Goal: Task Accomplishment & Management: Complete application form

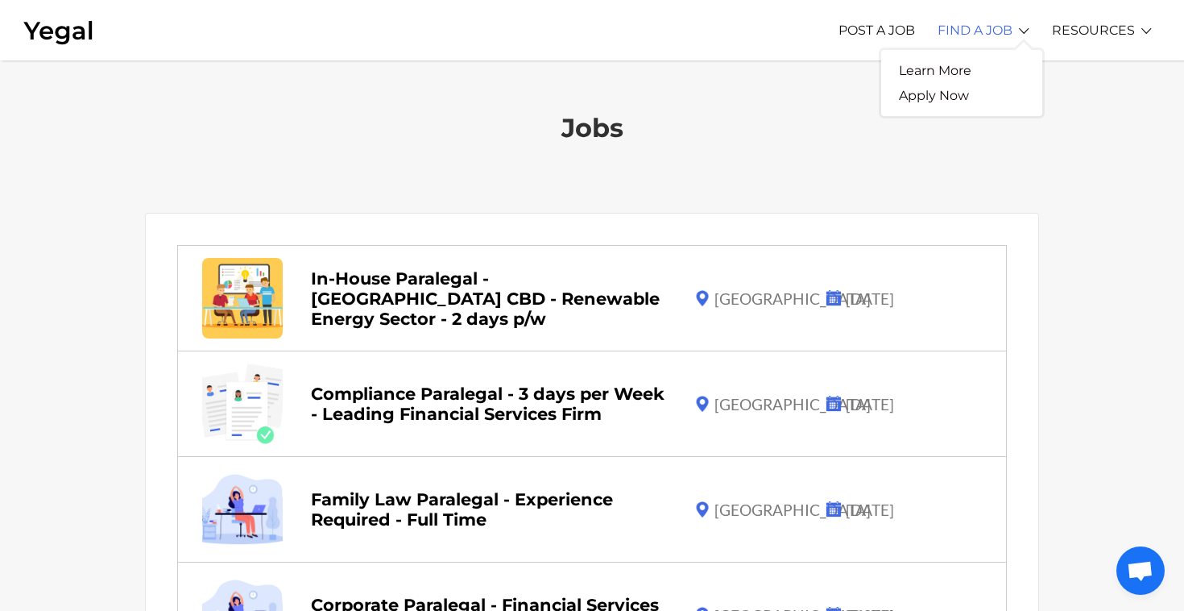
click at [993, 35] on link "FIND A JOB" at bounding box center [975, 30] width 75 height 44
click at [943, 73] on link "Learn More" at bounding box center [935, 70] width 108 height 25
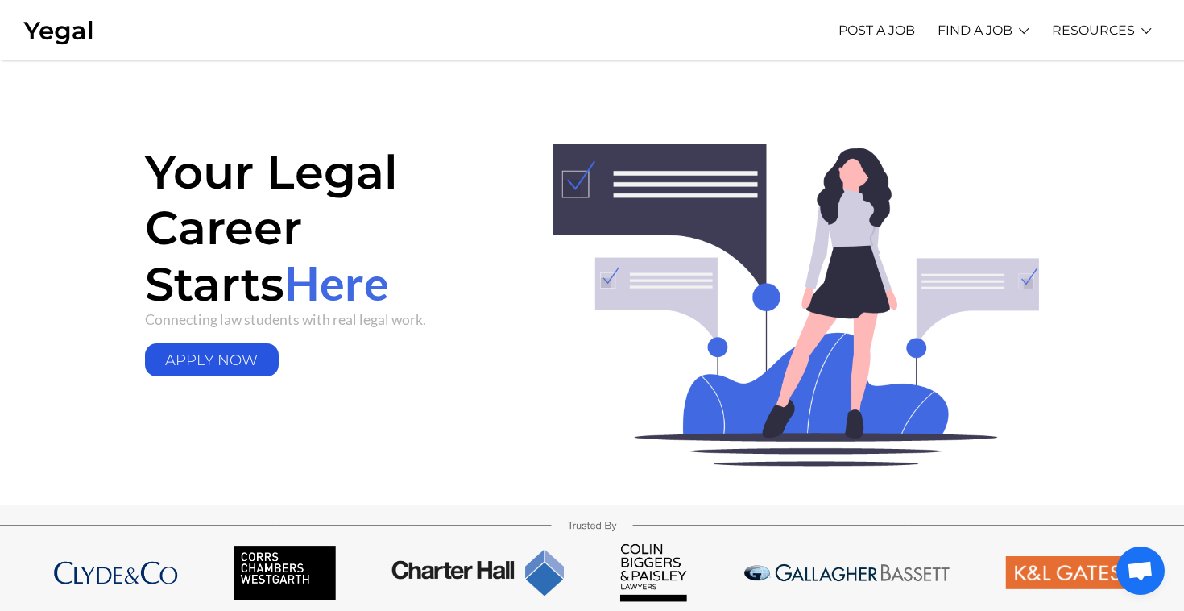
click at [199, 362] on link "APPLY NOW" at bounding box center [212, 359] width 134 height 33
